Goal: Task Accomplishment & Management: Use online tool/utility

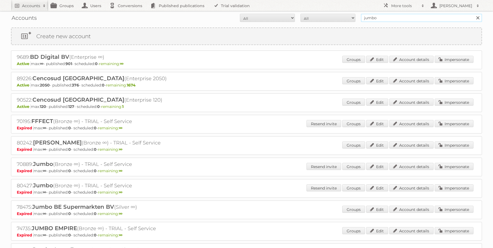
click at [374, 19] on input "jumbo" at bounding box center [421, 18] width 121 height 8
type input "[PERSON_NAME]"
click at [473, 14] on input "Search" at bounding box center [477, 18] width 8 height 8
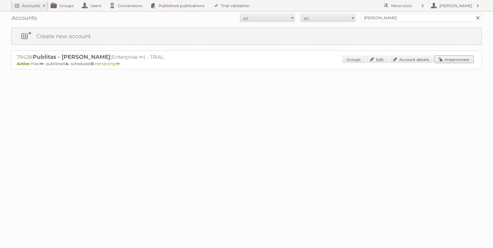
click at [462, 59] on link "Impersonate" at bounding box center [454, 59] width 39 height 7
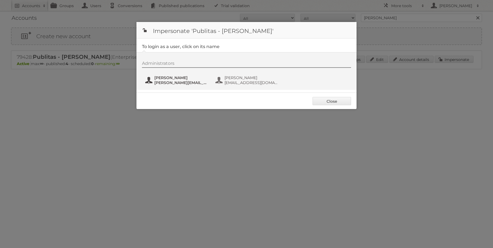
click at [176, 80] on span "[PERSON_NAME]" at bounding box center [180, 77] width 53 height 5
